Goal: Task Accomplishment & Management: Complete application form

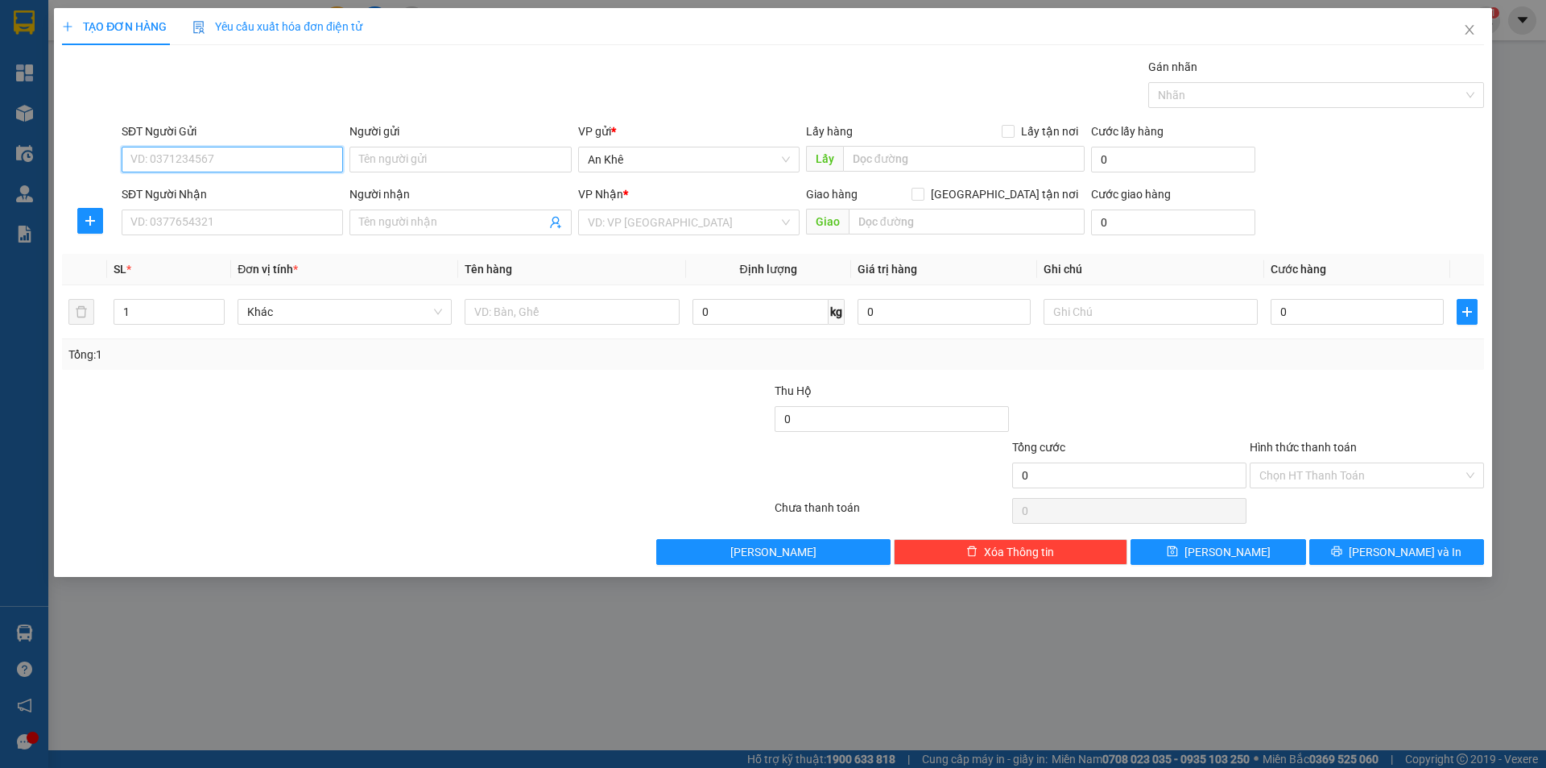
click at [241, 151] on input "SĐT Người Gửi" at bounding box center [232, 160] width 221 height 26
type input "0905045697"
click at [258, 188] on div "0905045697 - hùng" at bounding box center [232, 192] width 202 height 18
type input "hùng"
type input "Trại giam [PERSON_NAME]"
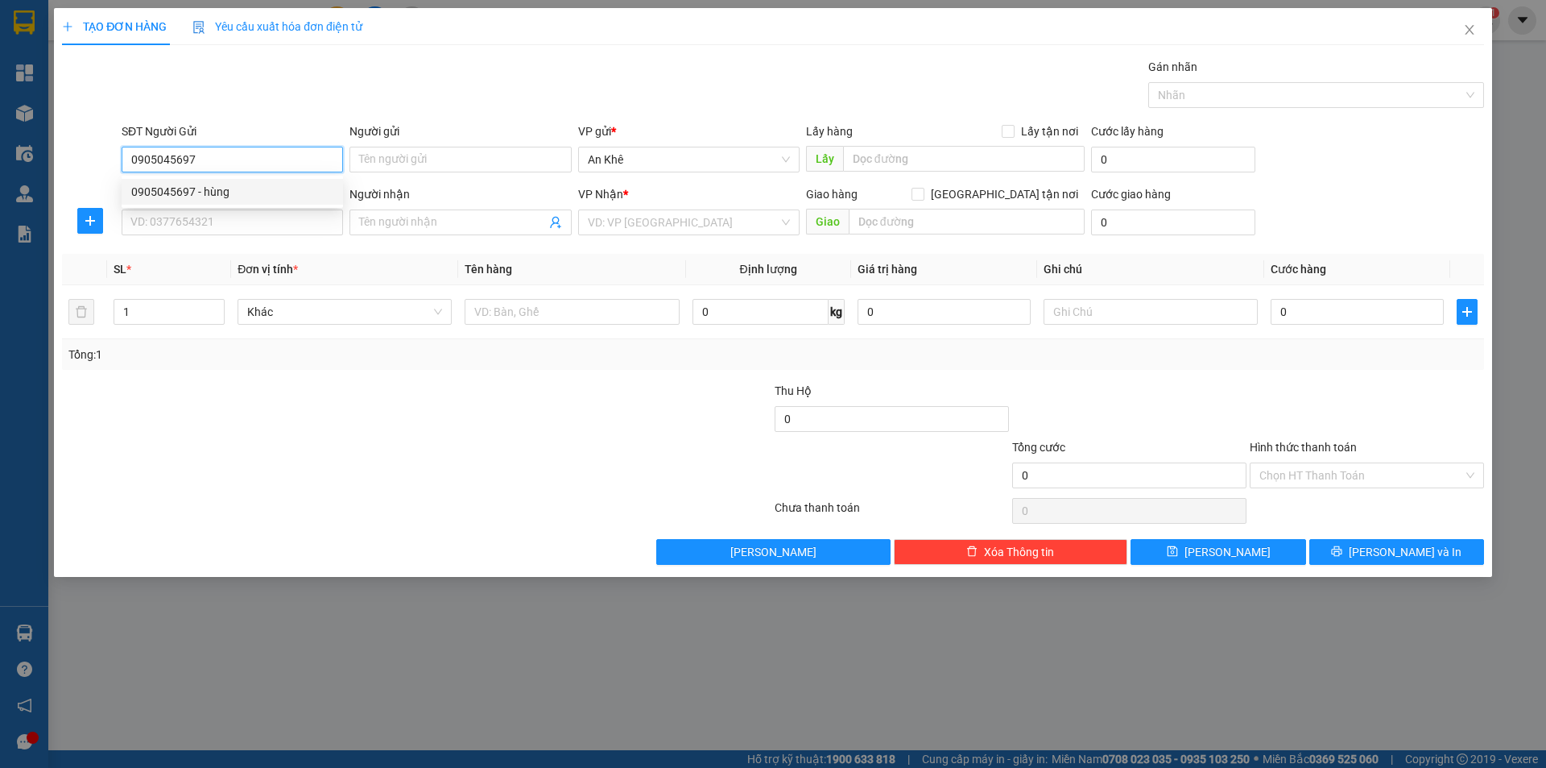
type input "0382346940"
type input "tiến"
click at [440, 316] on span "Bất kỳ" at bounding box center [344, 312] width 195 height 24
type input "0905045697"
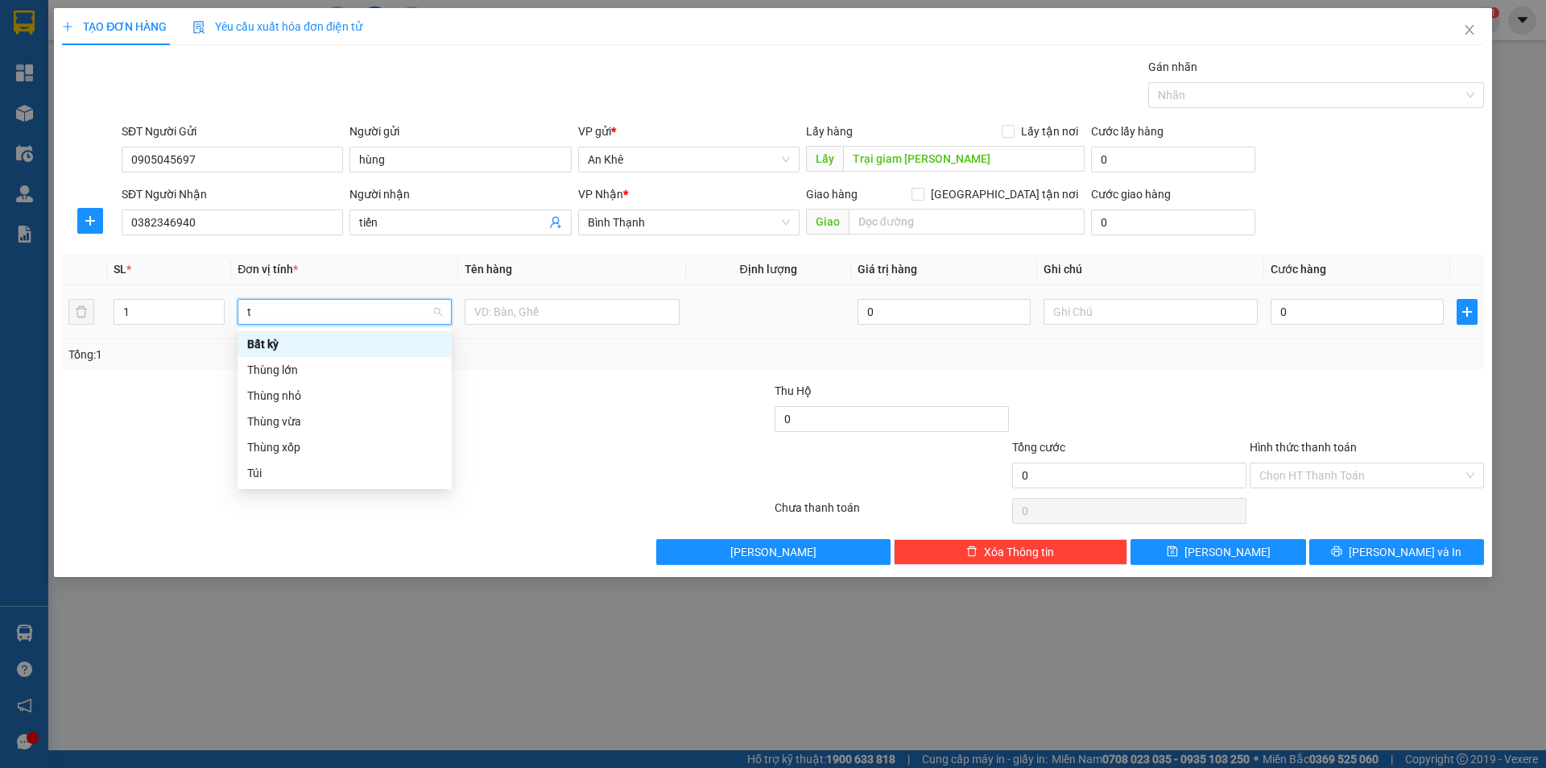
type input "th"
click at [346, 398] on div "Thùng vừa" at bounding box center [344, 396] width 195 height 18
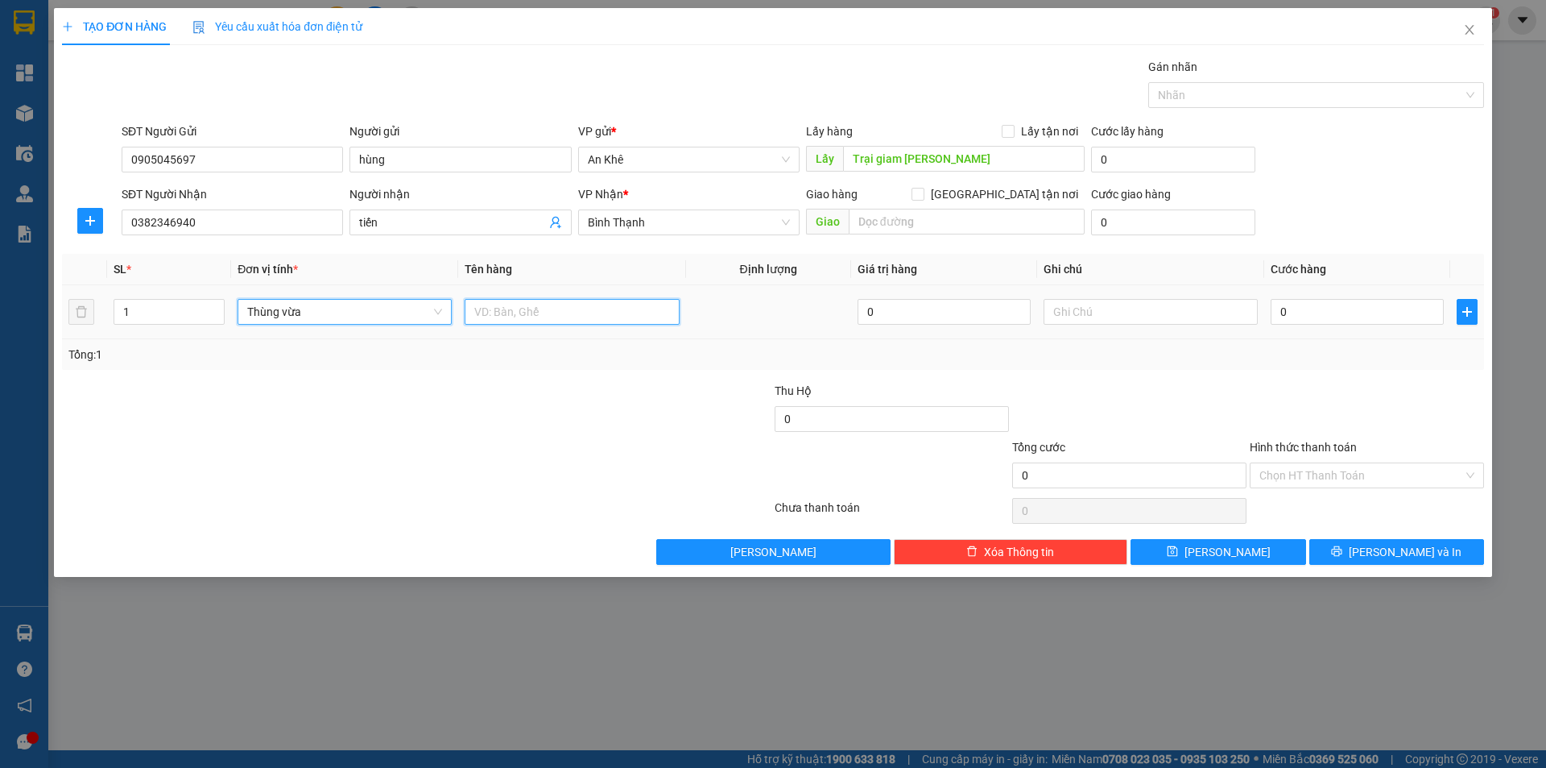
click at [553, 310] on input "text" at bounding box center [572, 312] width 214 height 26
type input "do an"
click at [1352, 312] on input "0" at bounding box center [1357, 312] width 173 height 26
type input "7"
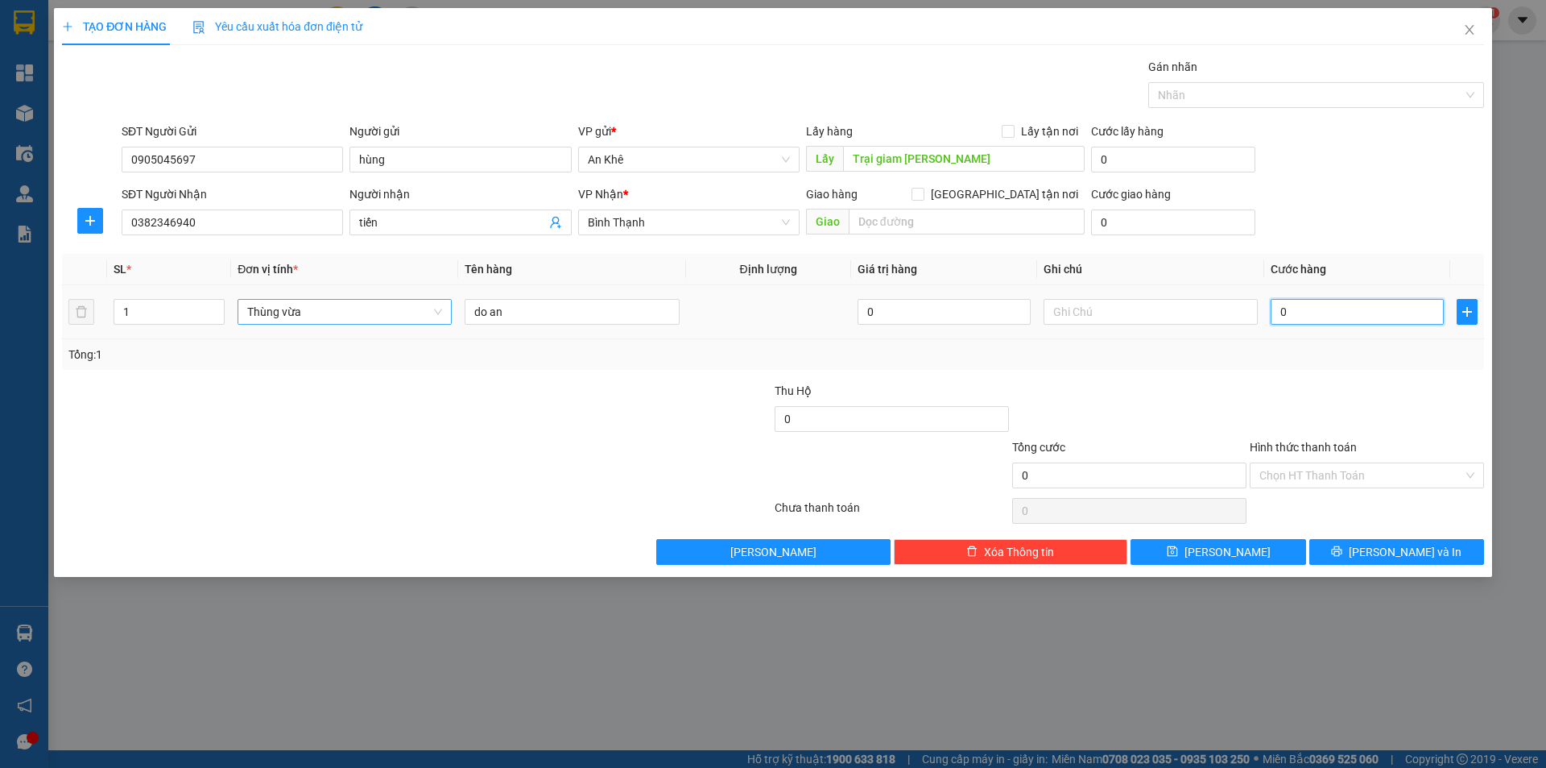
type input "7"
type input "70"
type input "700"
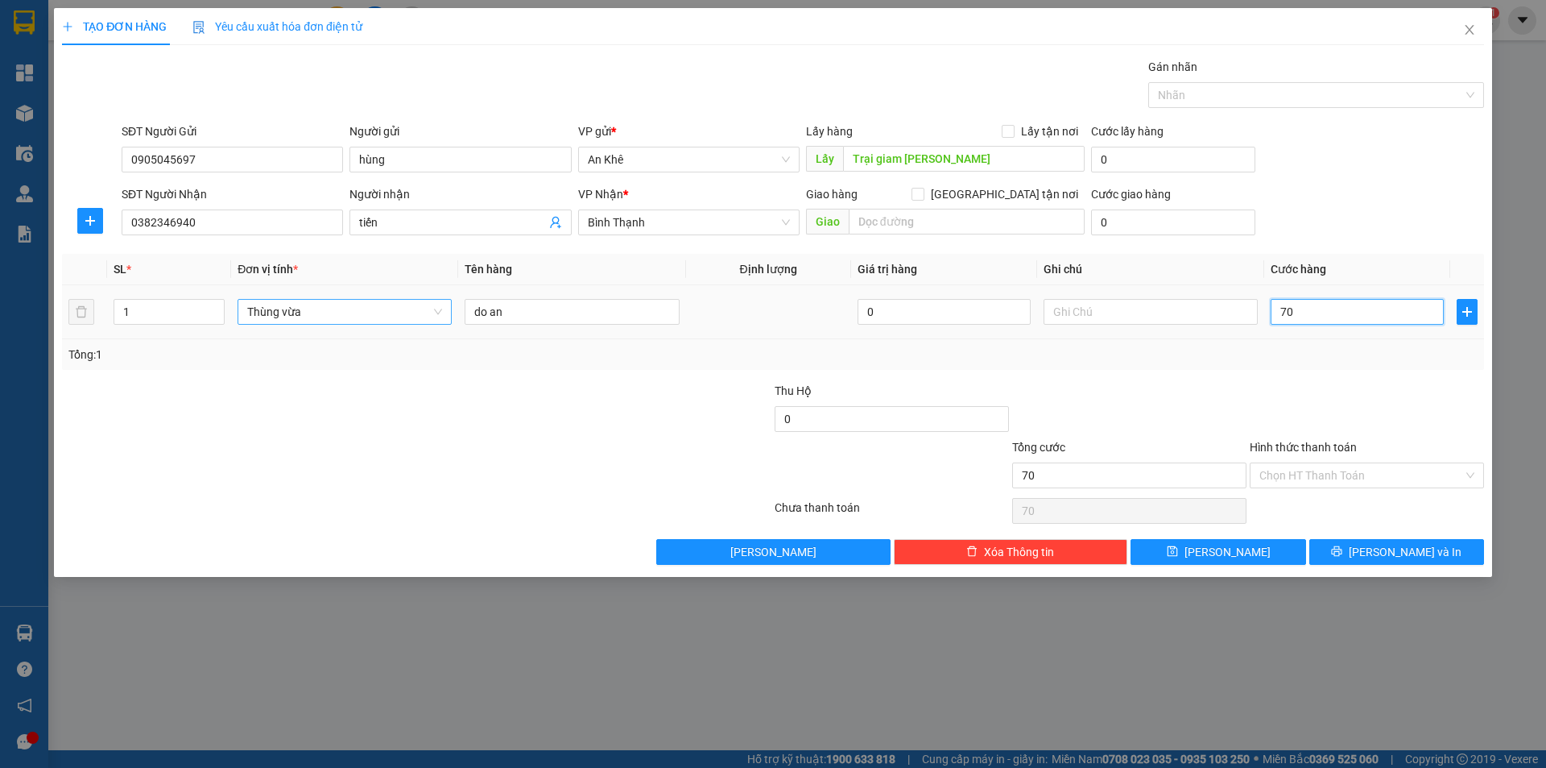
type input "700"
type input "7.000"
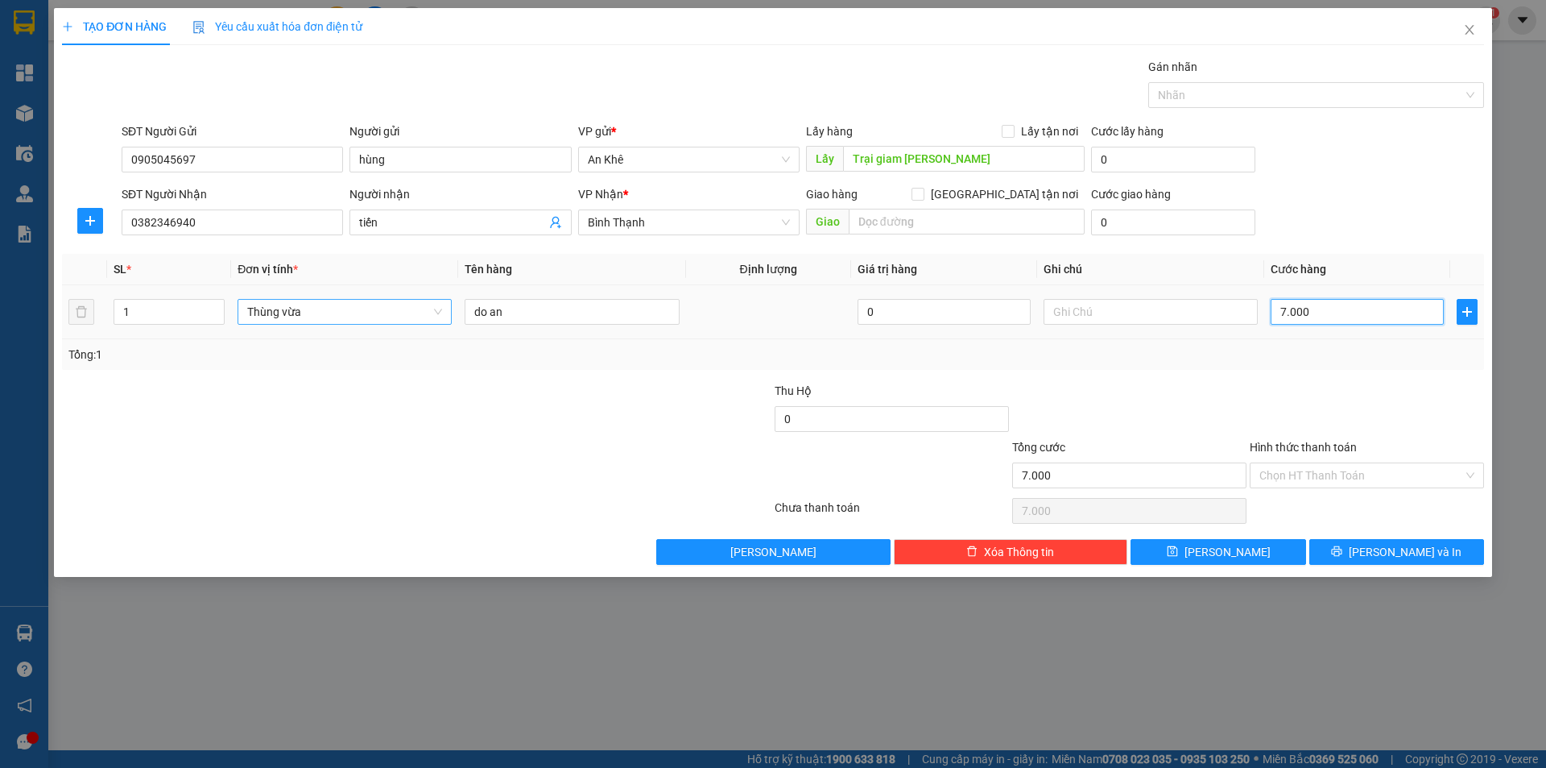
type input "70.000"
click at [1149, 306] on input "text" at bounding box center [1151, 312] width 214 height 26
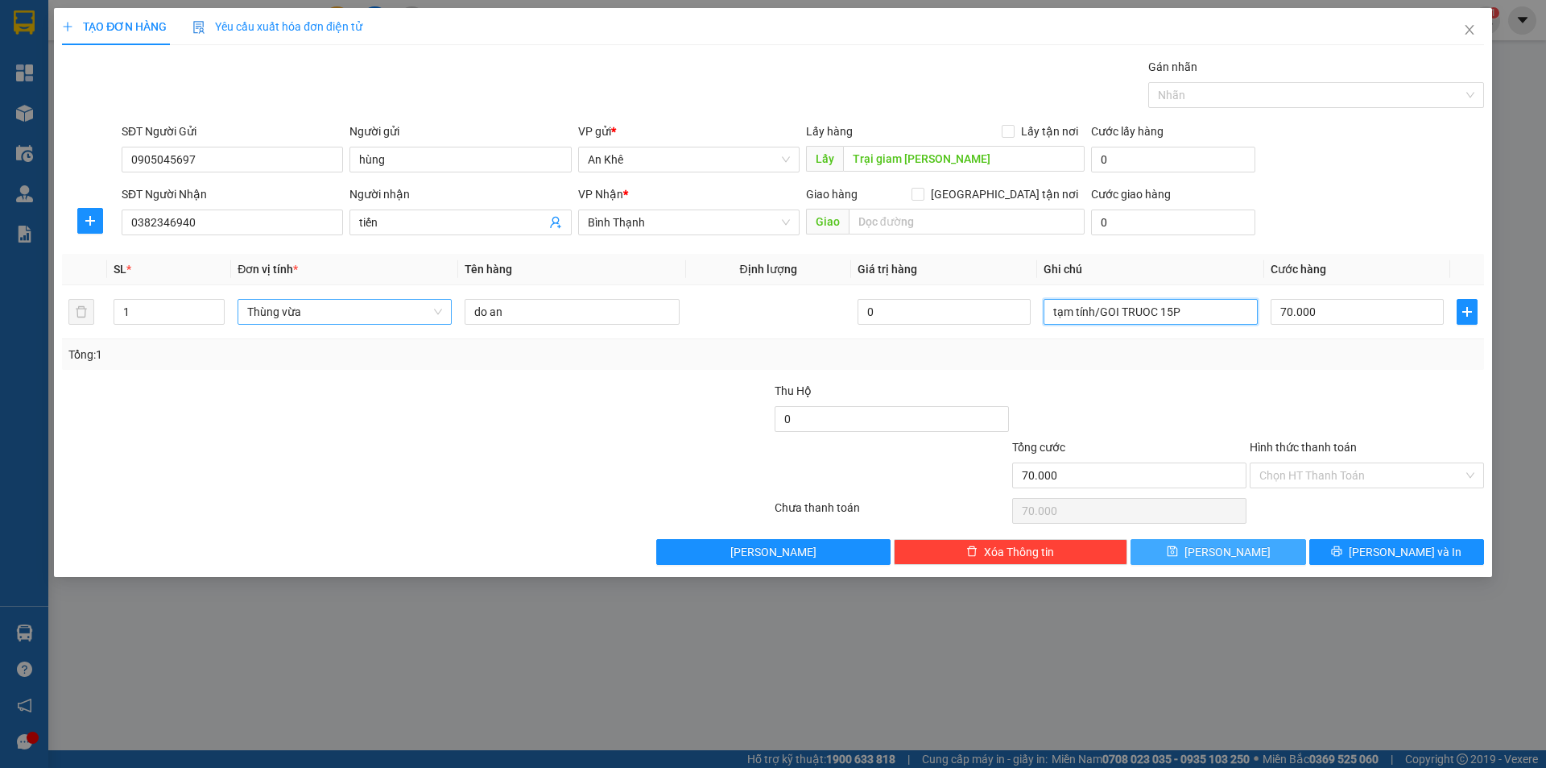
type input "tạm tính/GOI TRUOC 15P"
click at [1269, 553] on button "[PERSON_NAME]" at bounding box center [1218, 552] width 175 height 26
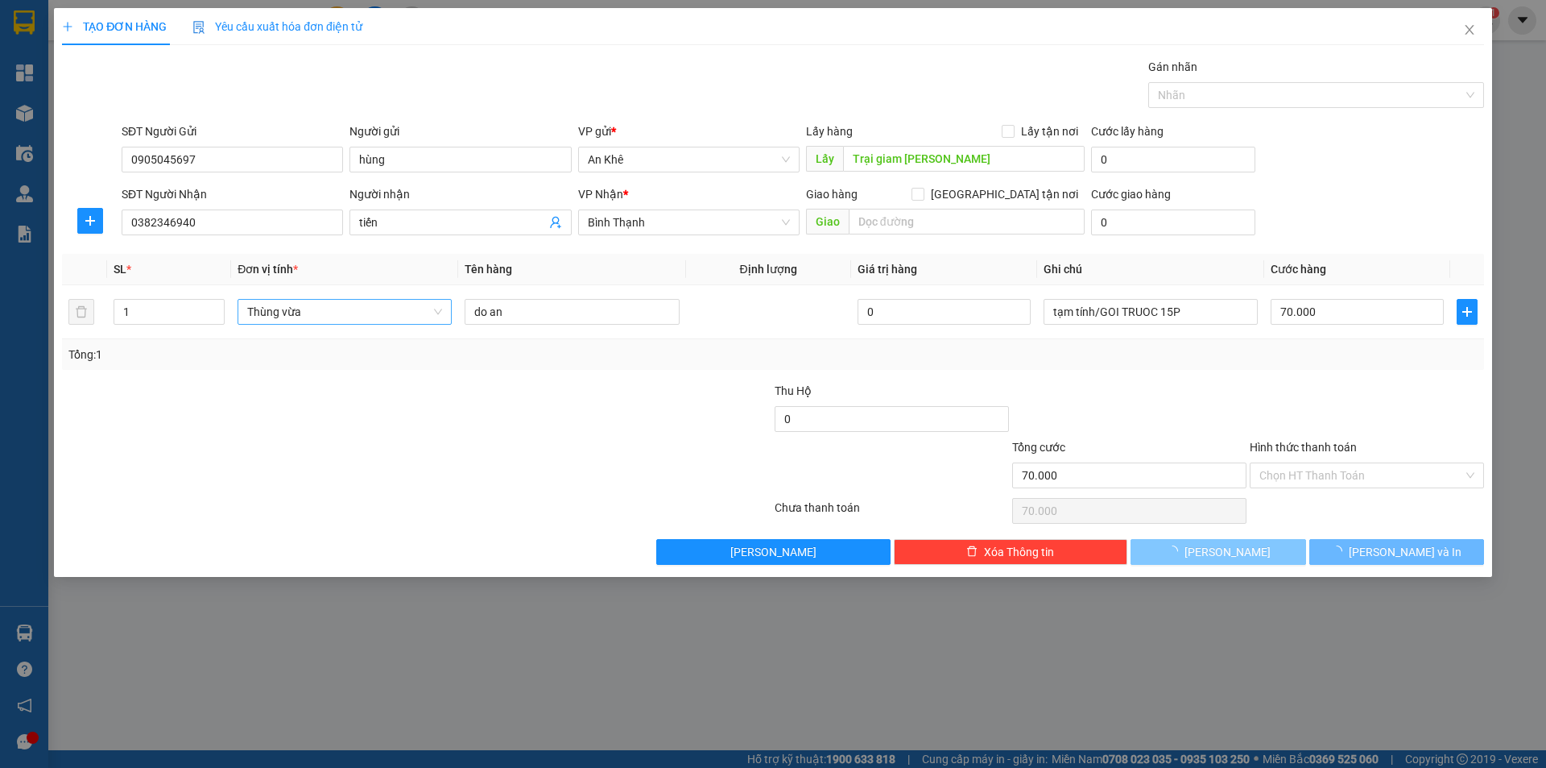
type input "0"
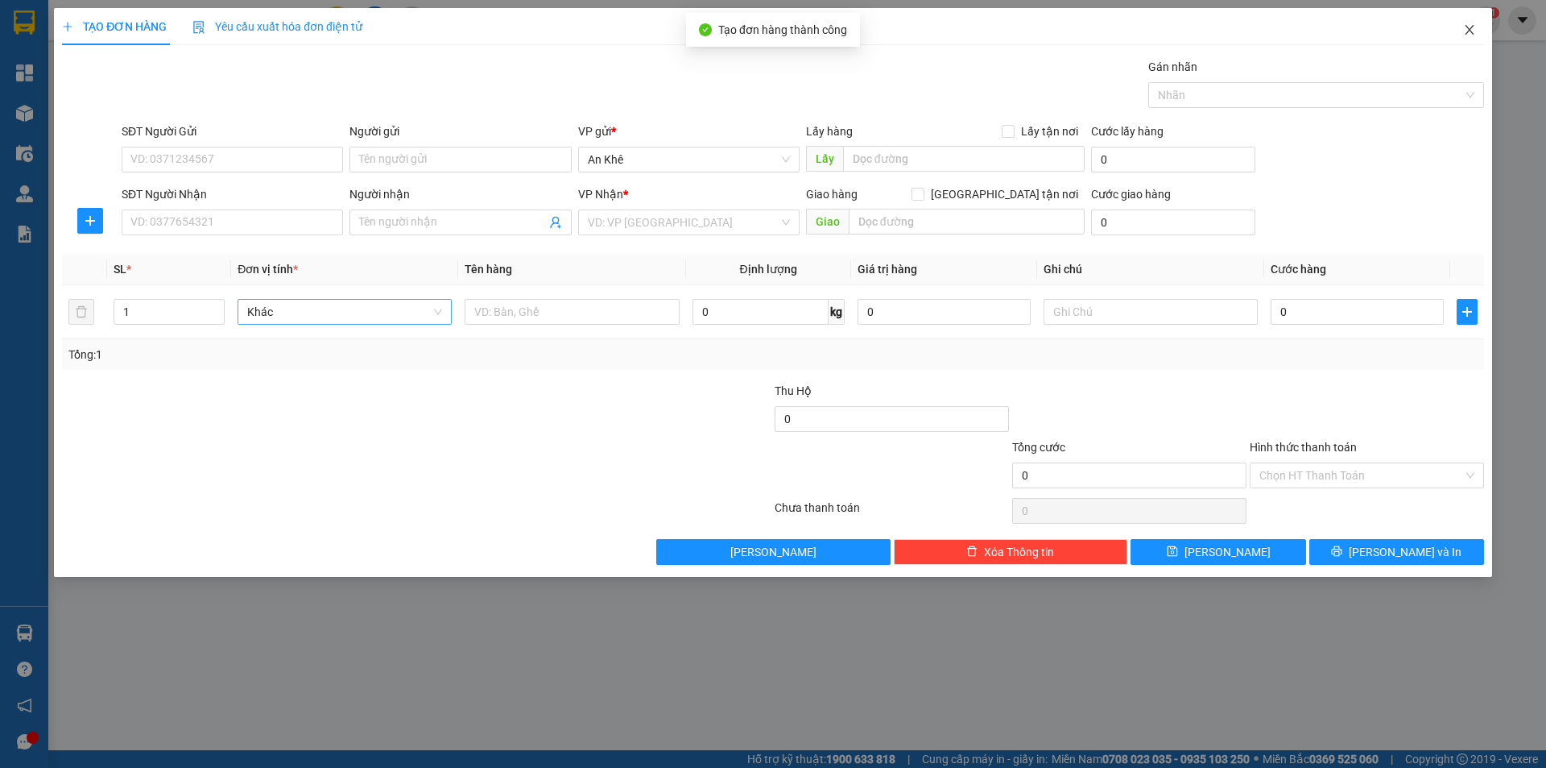
click at [1476, 28] on icon "close" at bounding box center [1470, 29] width 13 height 13
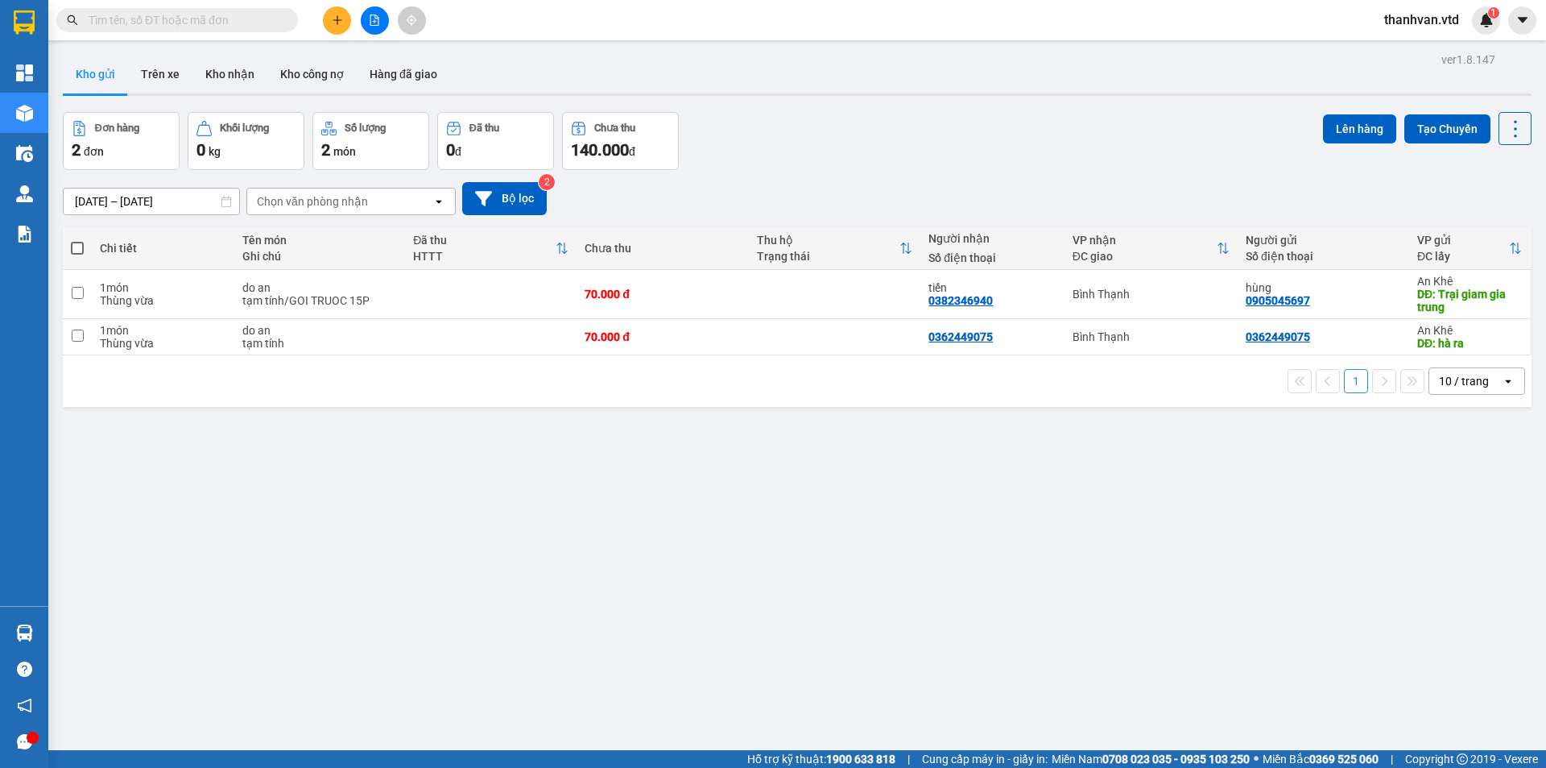
click at [1197, 430] on div "ver 1.8.147 Kho gửi Trên xe Kho nhận Kho công nợ Hàng đã giao Đơn hàng 2 đơn Kh…" at bounding box center [797, 432] width 1482 height 768
